Goal: Navigation & Orientation: Find specific page/section

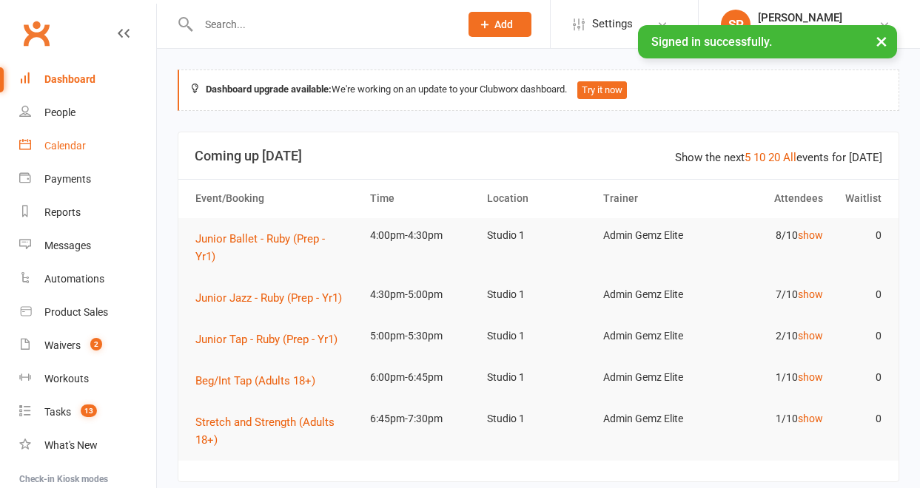
click at [69, 145] on div "Calendar" at bounding box center [64, 146] width 41 height 12
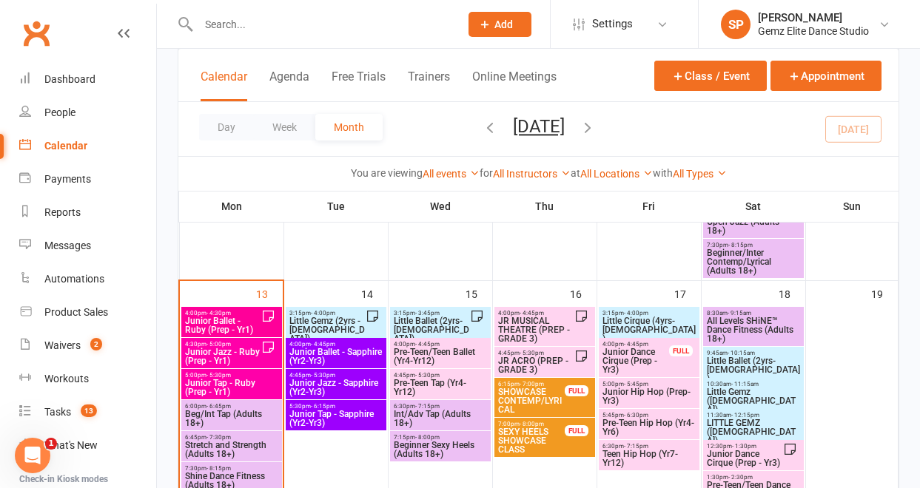
scroll to position [530, 0]
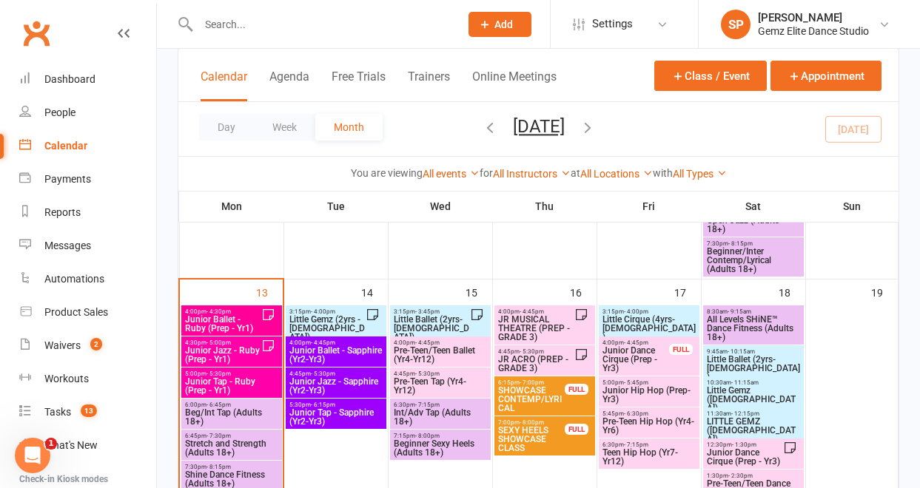
click at [239, 318] on span "Junior Ballet - Ruby (Prep - Yr1)" at bounding box center [222, 324] width 77 height 18
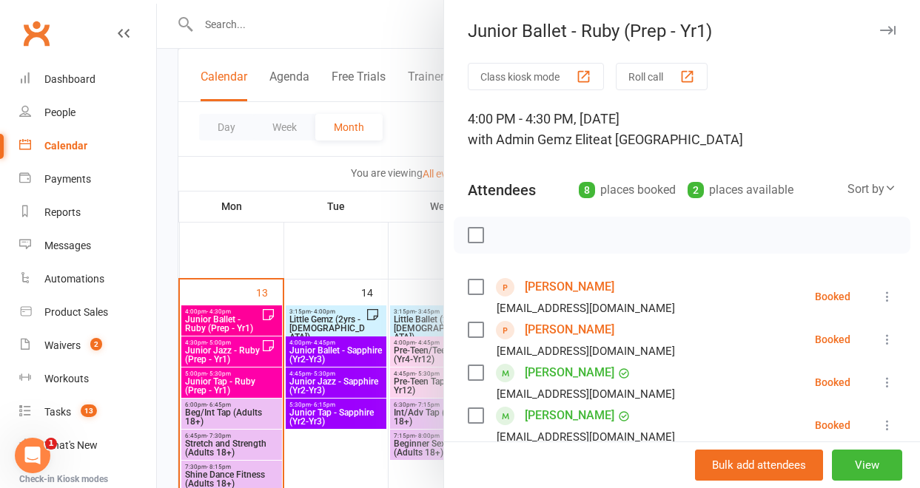
click at [554, 373] on link "[PERSON_NAME]" at bounding box center [570, 373] width 90 height 24
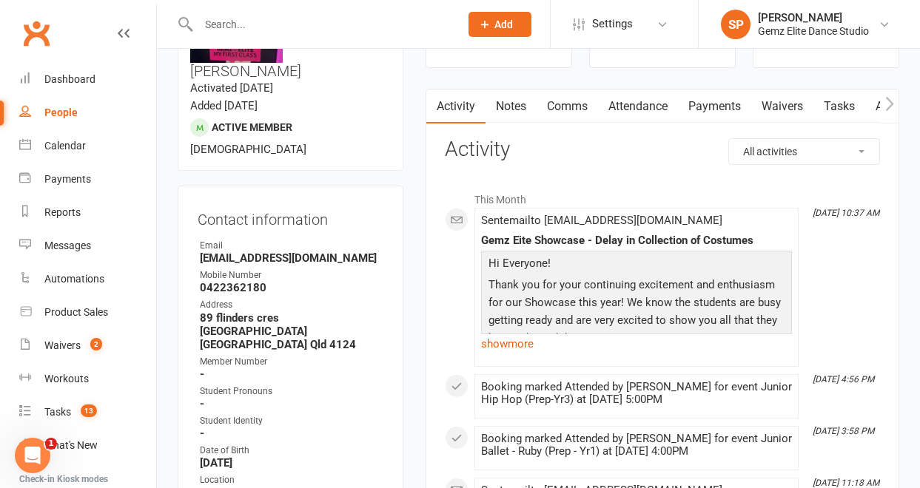
scroll to position [203, 0]
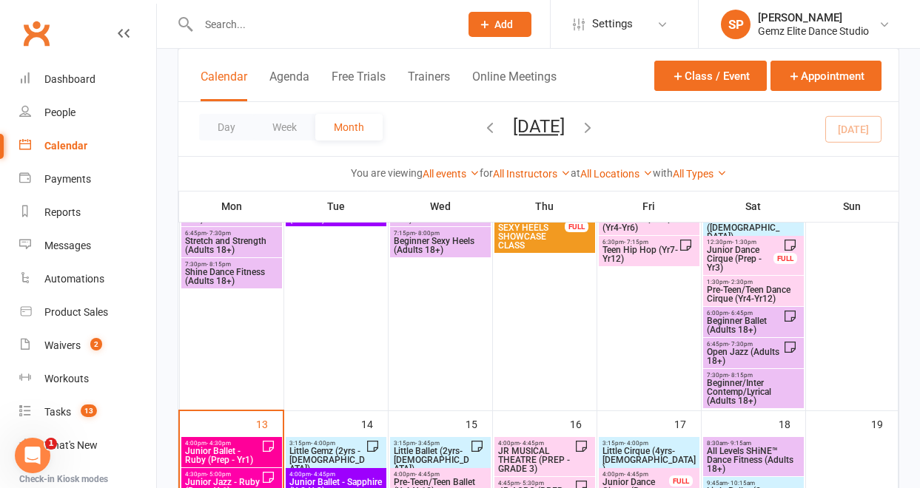
scroll to position [407, 0]
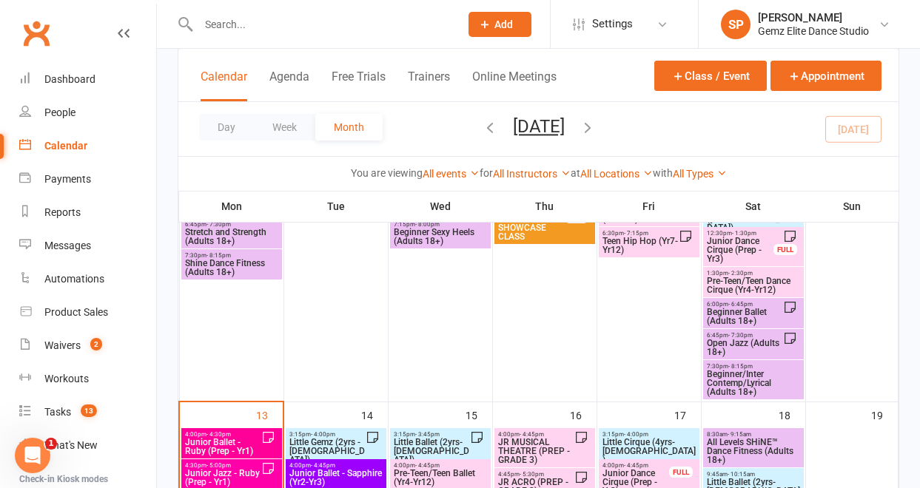
click at [237, 440] on span "Junior Ballet - Ruby (Prep - Yr1)" at bounding box center [222, 447] width 77 height 18
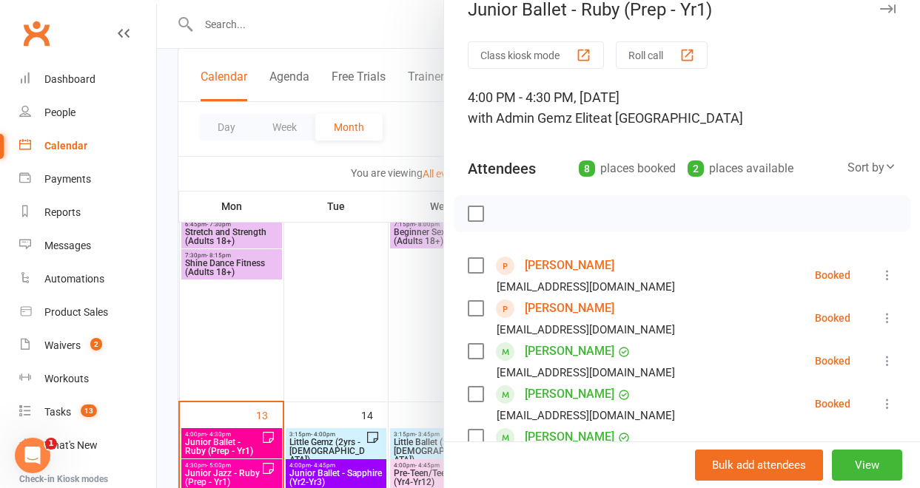
scroll to position [36, 0]
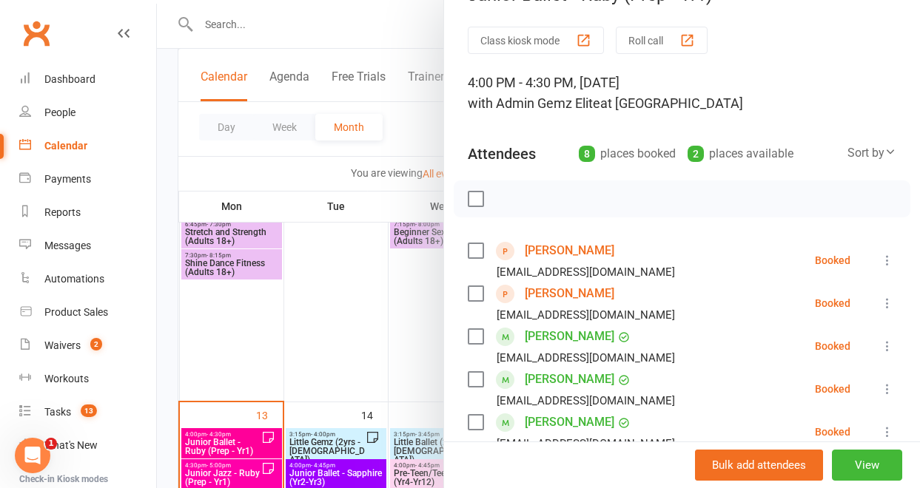
click at [542, 423] on link "[PERSON_NAME]" at bounding box center [570, 423] width 90 height 24
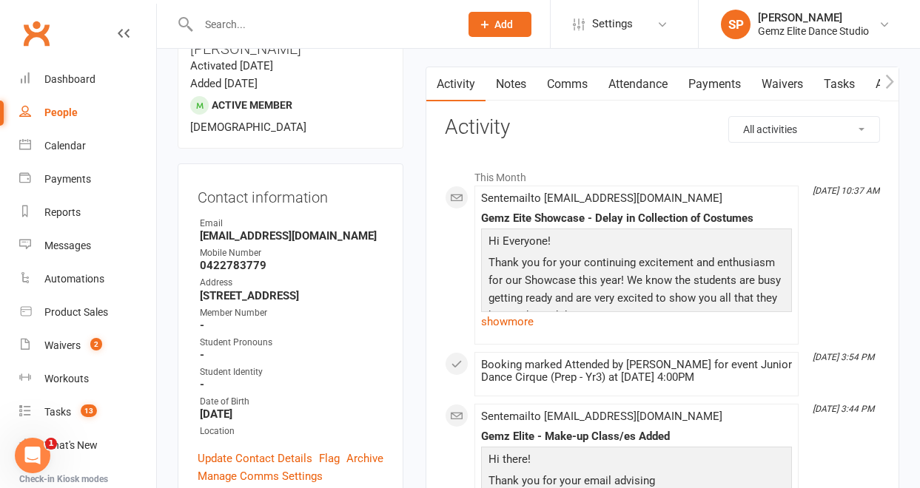
scroll to position [182, 0]
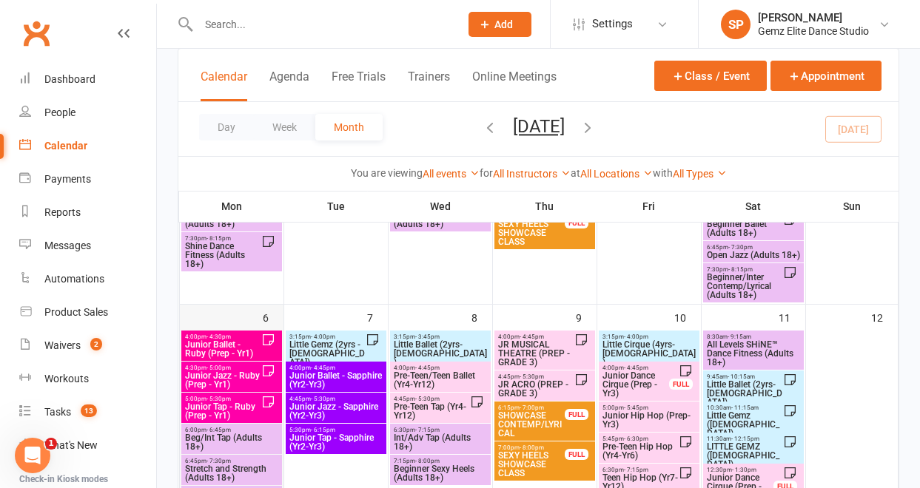
scroll to position [173, 0]
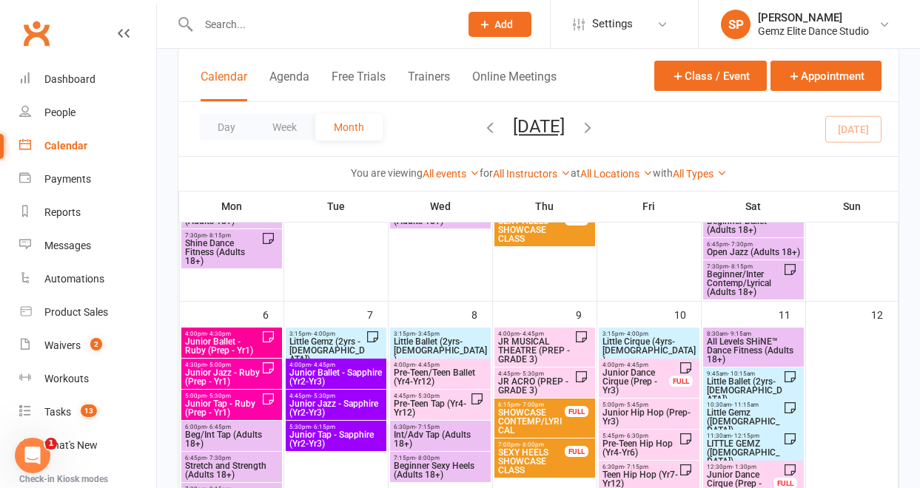
click at [212, 343] on span "Junior Ballet - Ruby (Prep - Yr1)" at bounding box center [222, 346] width 77 height 18
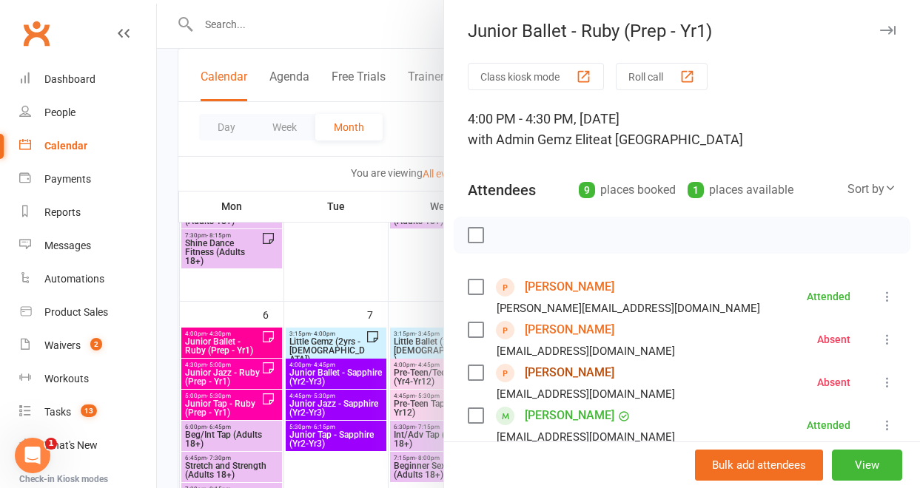
click at [531, 372] on link "[PERSON_NAME]" at bounding box center [570, 373] width 90 height 24
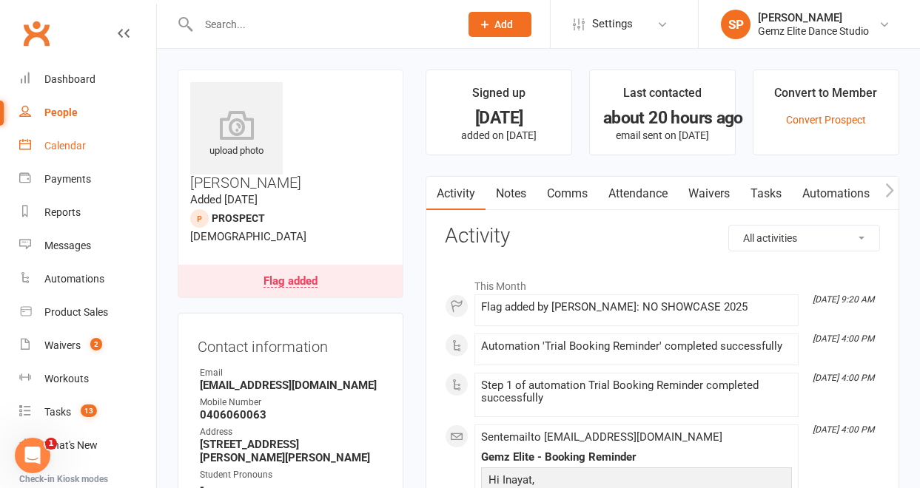
click at [74, 141] on div "Calendar" at bounding box center [64, 146] width 41 height 12
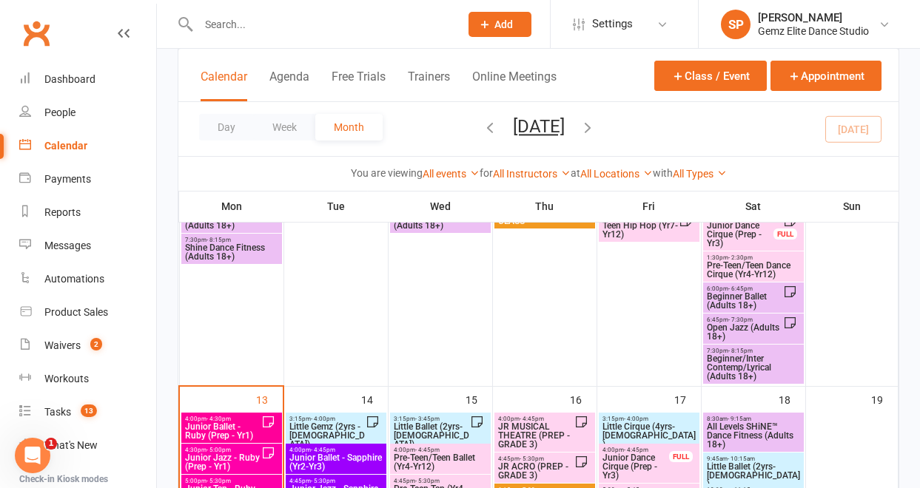
scroll to position [476, 0]
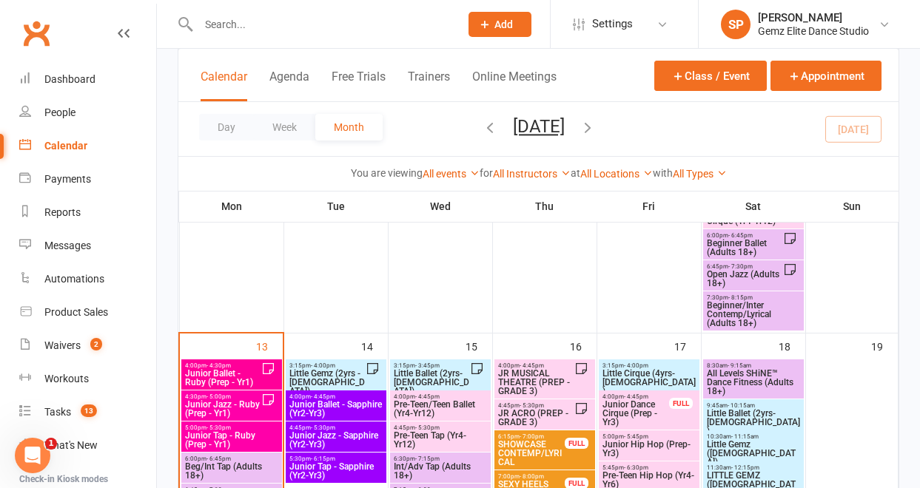
click at [242, 363] on span "4:00pm - 4:30pm" at bounding box center [222, 366] width 77 height 7
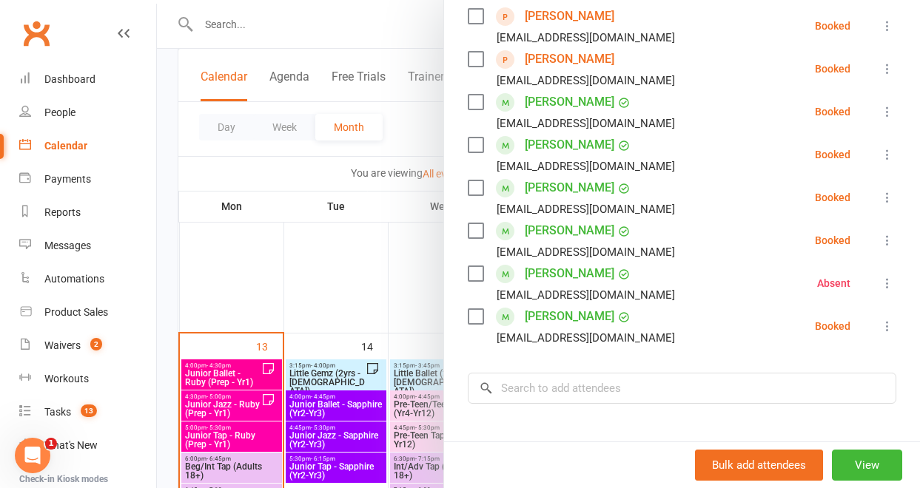
scroll to position [272, 0]
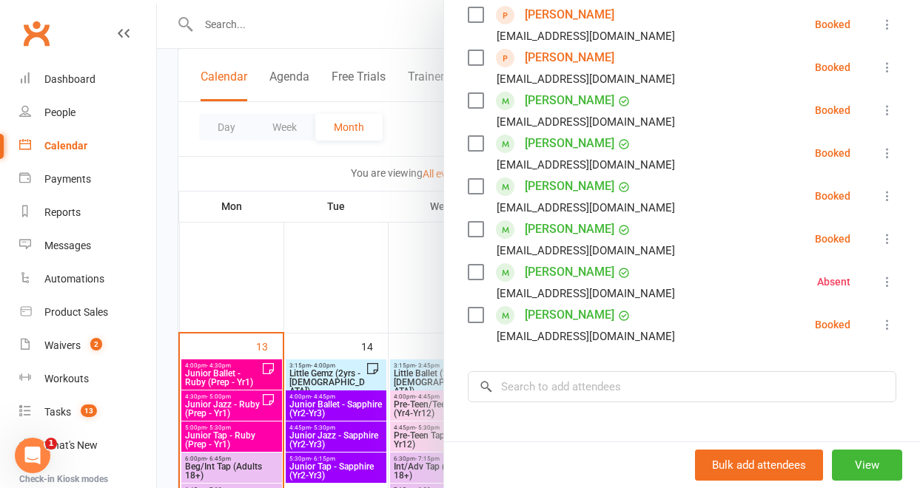
click at [560, 272] on link "[PERSON_NAME]" at bounding box center [570, 273] width 90 height 24
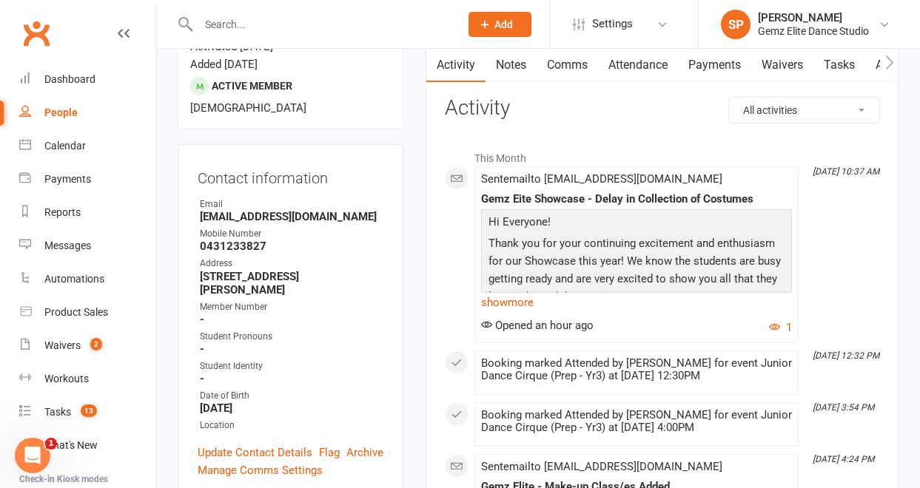
scroll to position [152, 0]
click at [522, 310] on link "show more" at bounding box center [636, 303] width 311 height 21
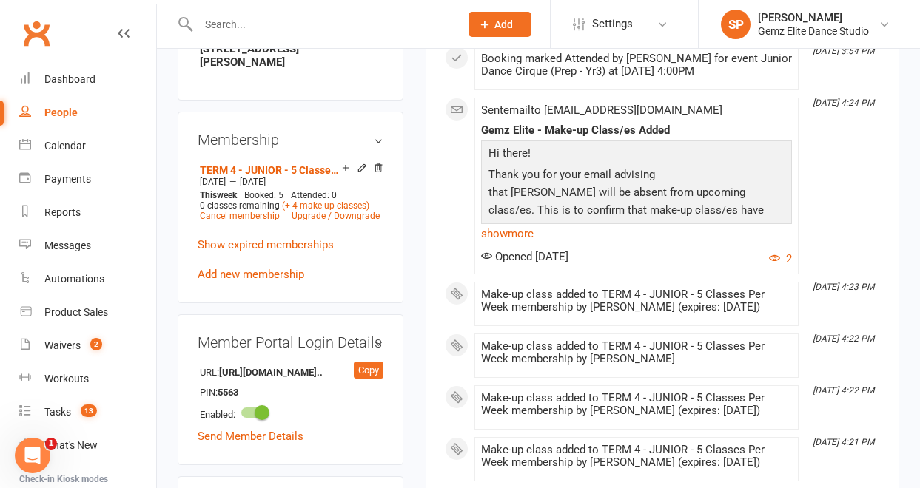
scroll to position [958, 0]
